Goal: Information Seeking & Learning: Learn about a topic

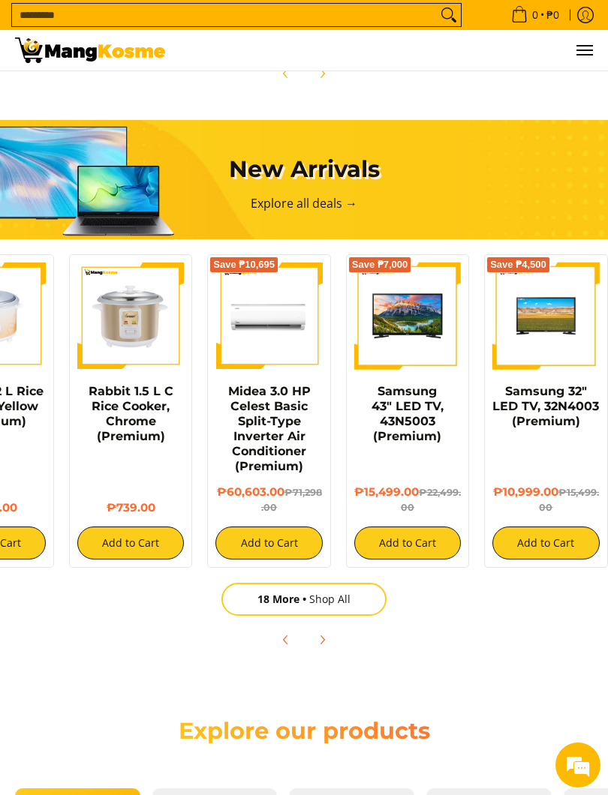
click at [280, 595] on span "18 More" at bounding box center [283, 599] width 52 height 14
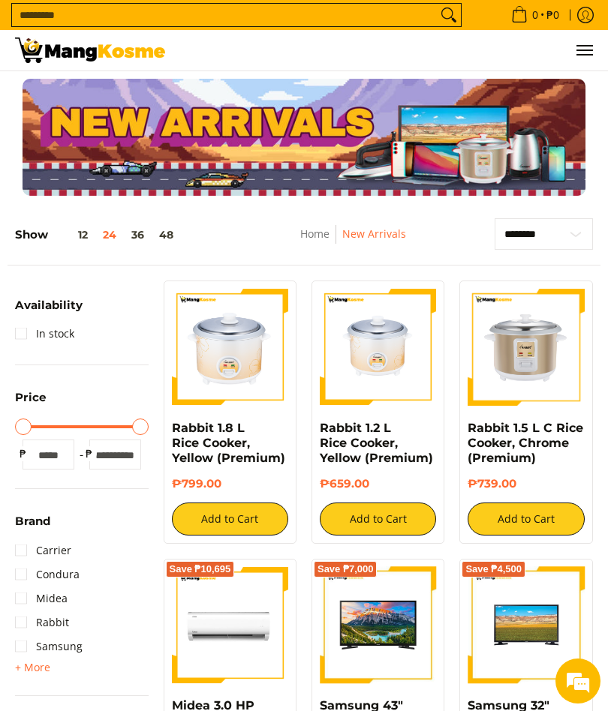
click at [149, 233] on button "36" at bounding box center [138, 235] width 28 height 12
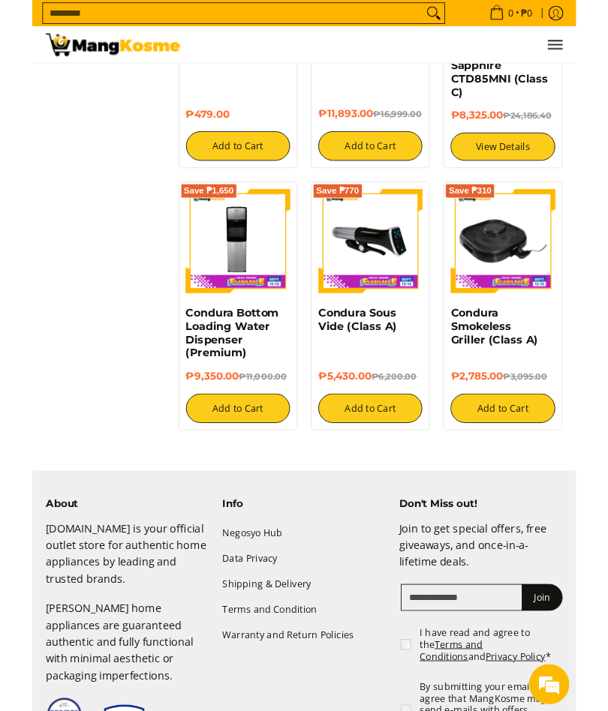
scroll to position [2303, 0]
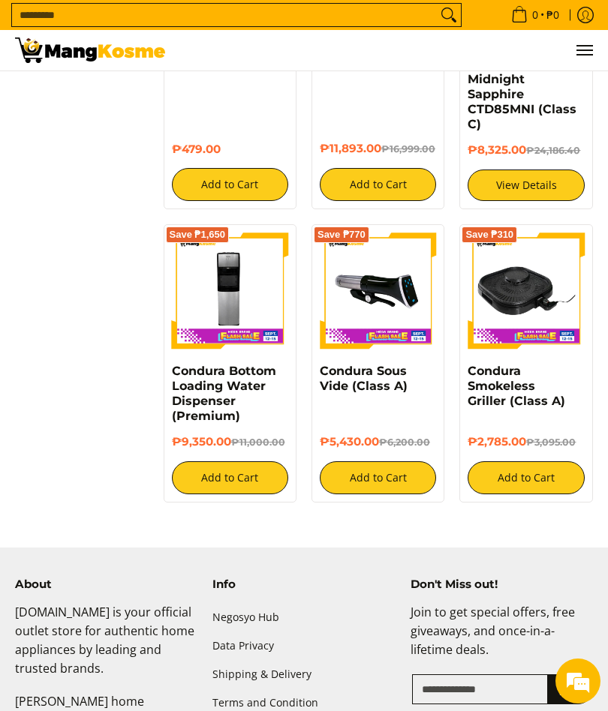
click at [539, 271] on img at bounding box center [525, 291] width 116 height 116
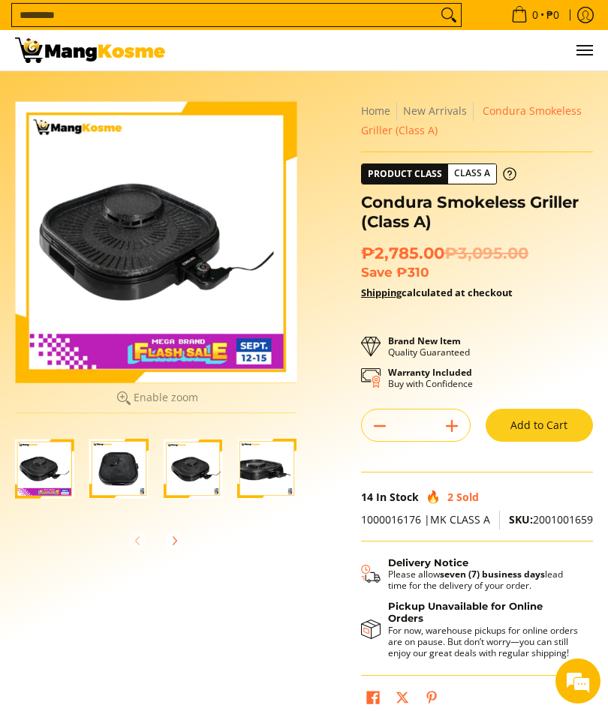
click at [125, 471] on img "condura-smokeless-griller-full-view-mang-kosme" at bounding box center [118, 468] width 59 height 59
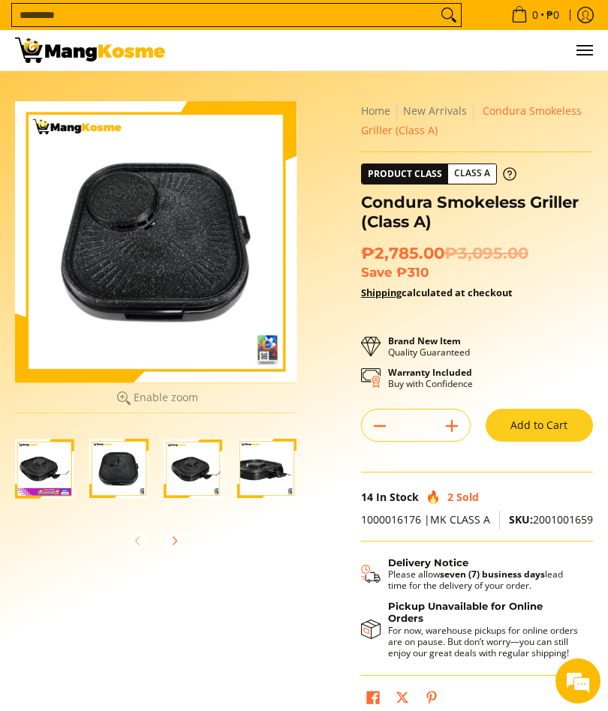
click at [187, 462] on img "condura-smokeless-griller-right-side-view-mang-kosme" at bounding box center [193, 468] width 59 height 59
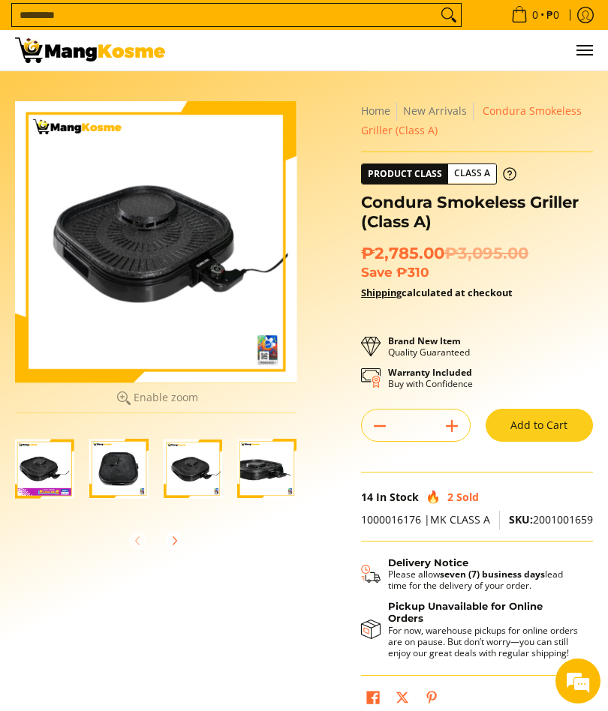
click at [263, 467] on img "condura-smokeless-griller-close-up-view-mang-kosme" at bounding box center [266, 468] width 59 height 59
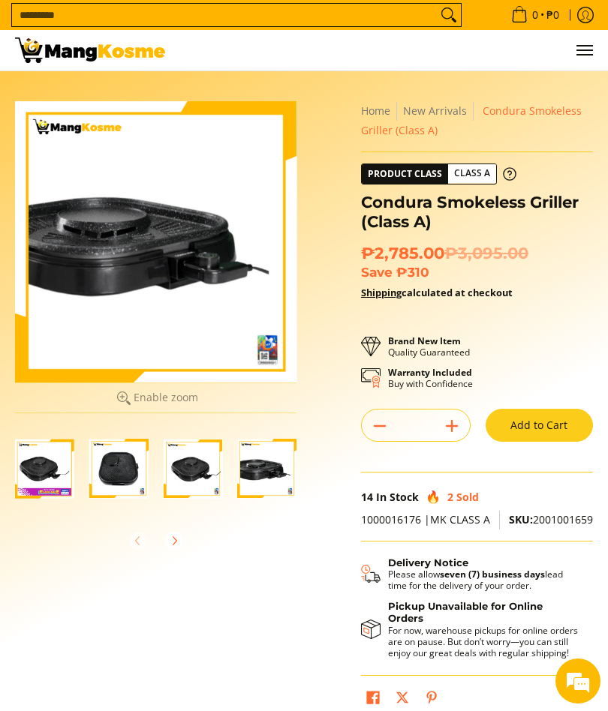
click at [607, 428] on div "Skip to Main Content Enable zoom Disable zoom Enable zoom Disable zoom Enable z…" at bounding box center [304, 417] width 608 height 632
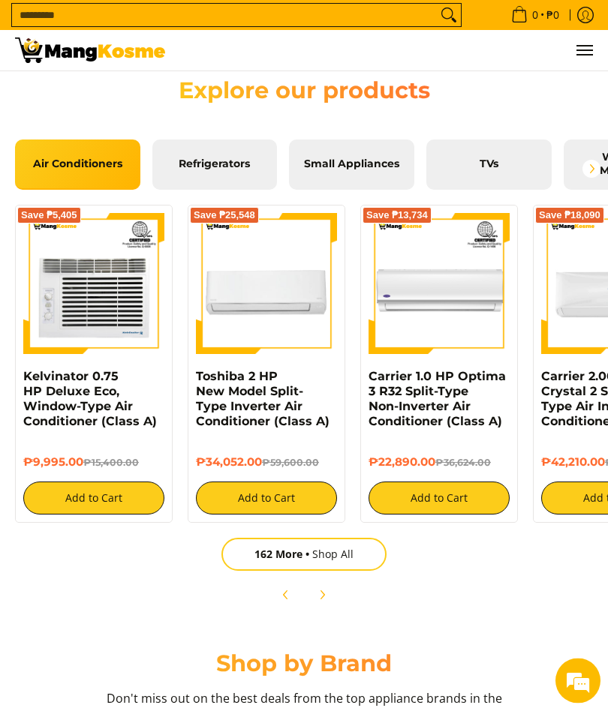
scroll to position [0, 1733]
click at [379, 147] on link "Small Appliances" at bounding box center [351, 165] width 125 height 50
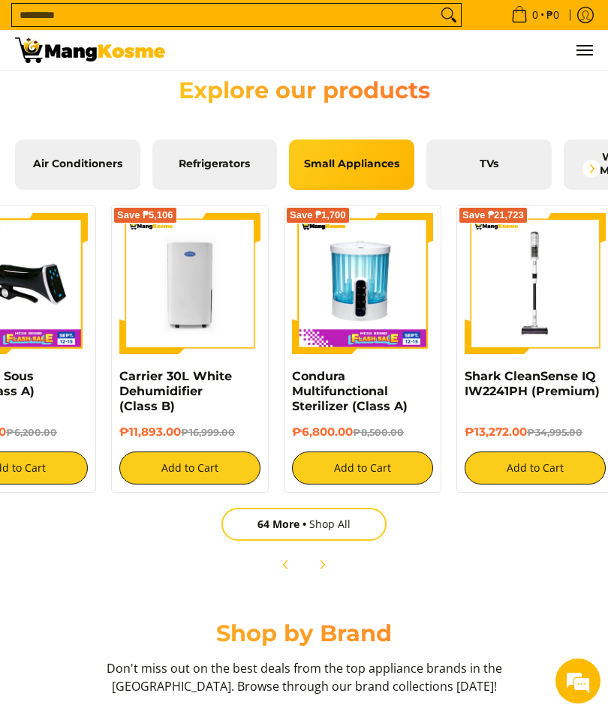
scroll to position [0, 0]
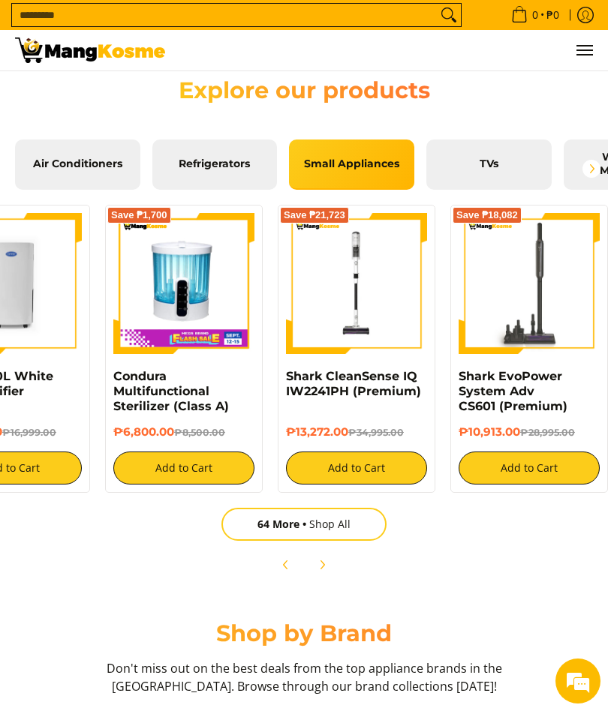
click at [278, 517] on span "64 More" at bounding box center [283, 524] width 52 height 14
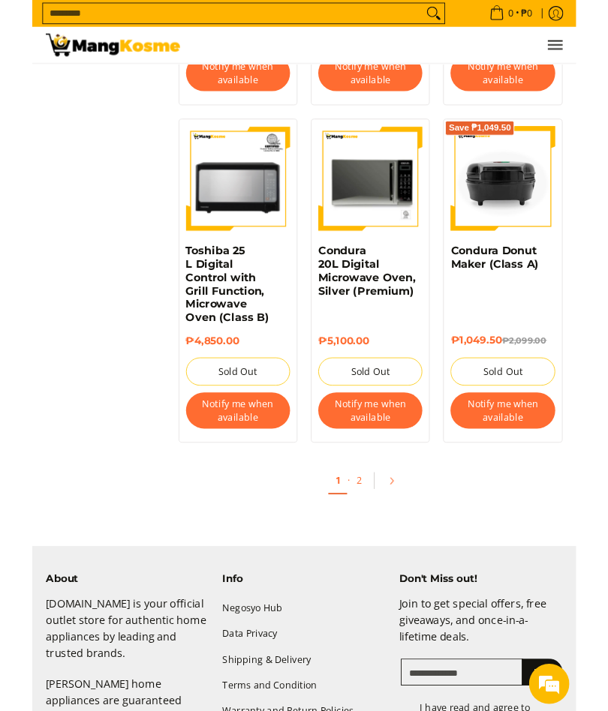
scroll to position [3551, 0]
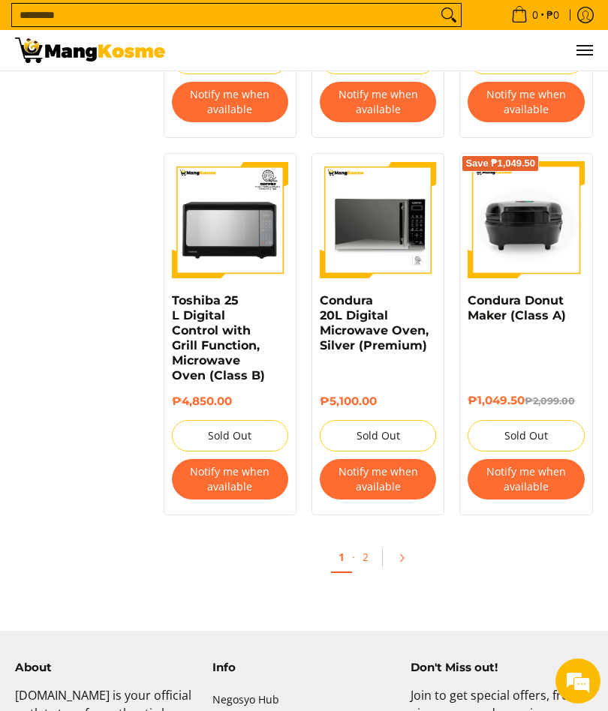
click at [365, 547] on link "2" at bounding box center [365, 556] width 21 height 29
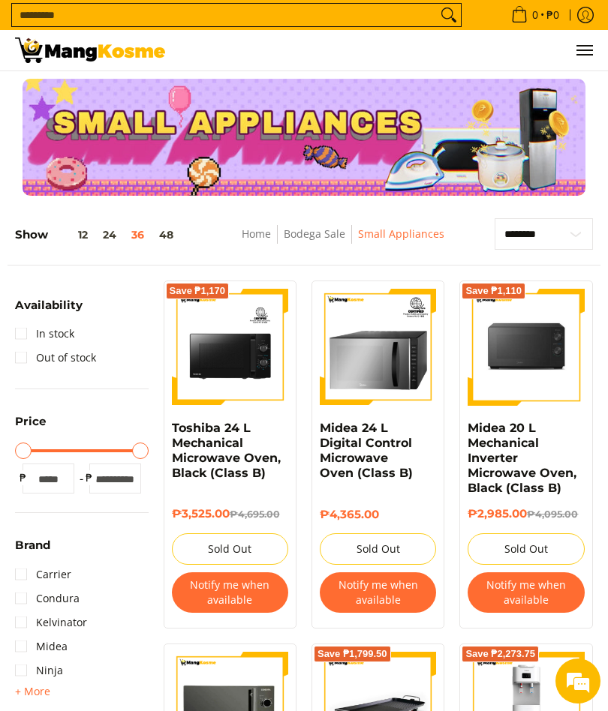
click at [314, 233] on link "Bodega Sale" at bounding box center [315, 234] width 62 height 14
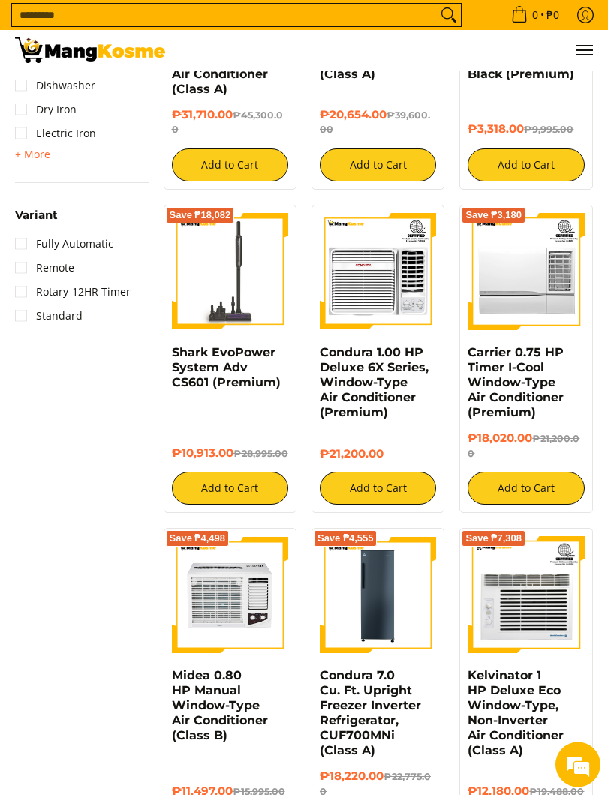
scroll to position [1968, 0]
